Goal: Find specific page/section: Find specific page/section

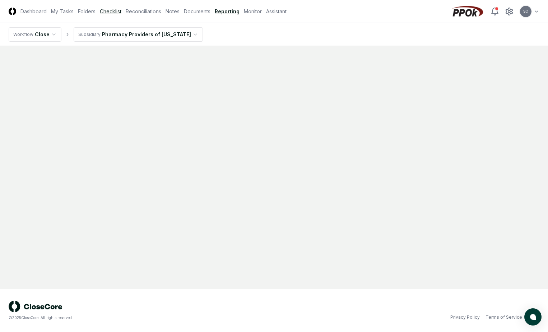
click at [112, 12] on link "Checklist" at bounding box center [111, 12] width 22 height 8
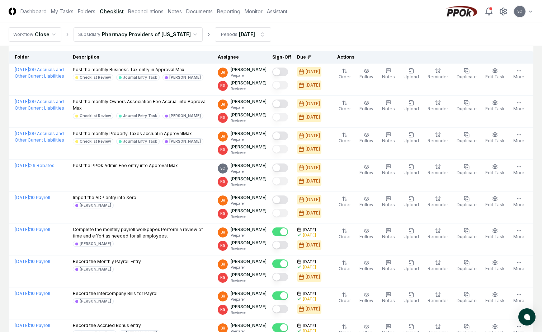
scroll to position [72, 0]
